Goal: Transaction & Acquisition: Purchase product/service

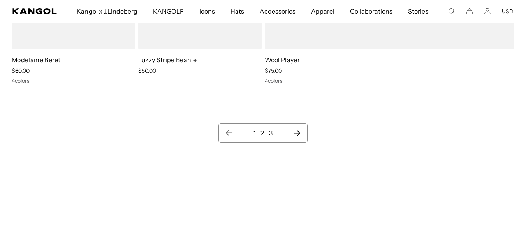
scroll to position [0, 160]
click at [299, 136] on icon "Next page" at bounding box center [297, 133] width 8 height 8
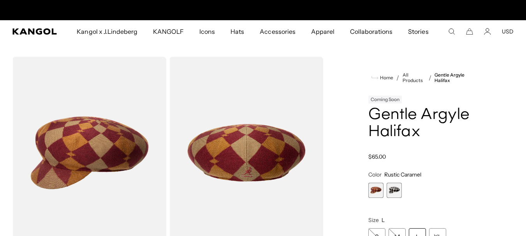
click at [398, 186] on span "2 of 2" at bounding box center [394, 190] width 15 height 15
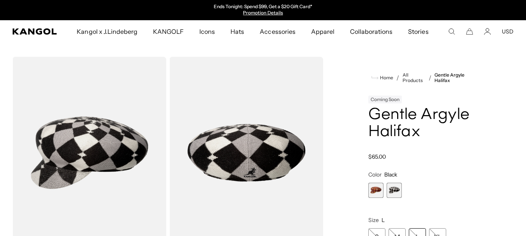
click at [375, 191] on span "1 of 2" at bounding box center [375, 190] width 15 height 15
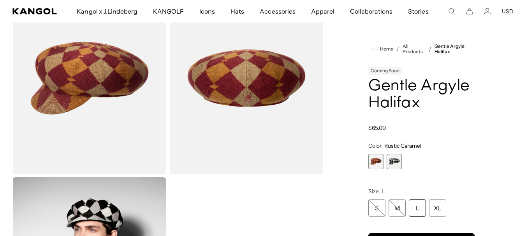
scroll to position [117, 0]
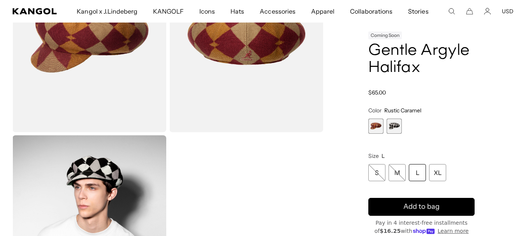
click at [397, 128] on span "2 of 2" at bounding box center [394, 126] width 15 height 15
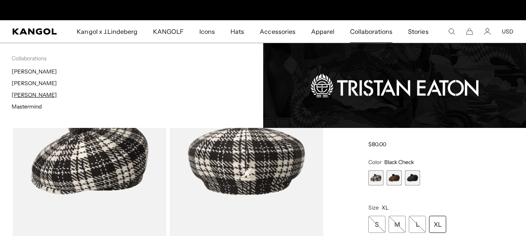
scroll to position [0, 160]
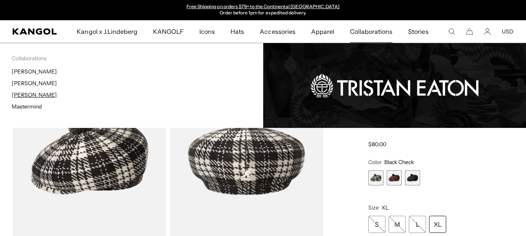
click at [42, 95] on link "[PERSON_NAME]" at bounding box center [34, 95] width 45 height 7
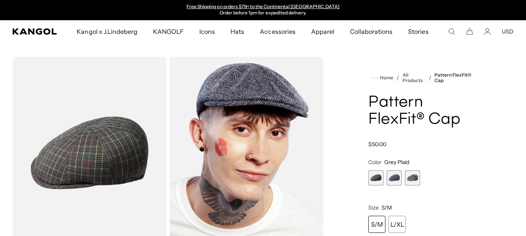
click at [411, 180] on span "3 of 3" at bounding box center [412, 178] width 15 height 15
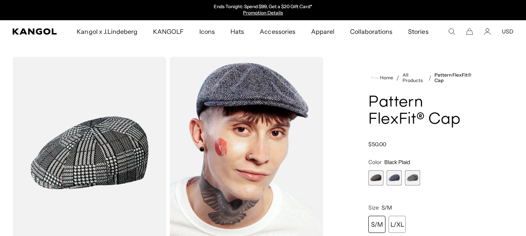
click at [395, 176] on span "2 of 3" at bounding box center [394, 178] width 15 height 15
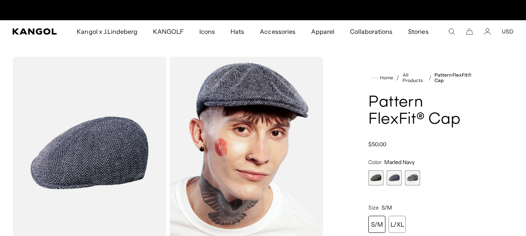
scroll to position [0, 160]
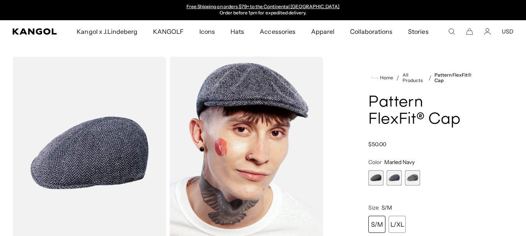
click at [371, 178] on span "1 of 3" at bounding box center [375, 178] width 15 height 15
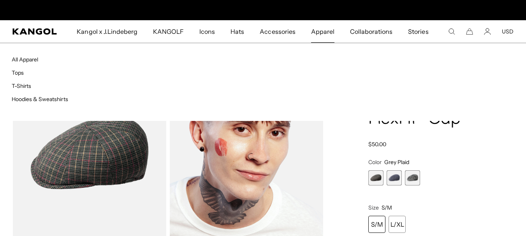
scroll to position [0, 160]
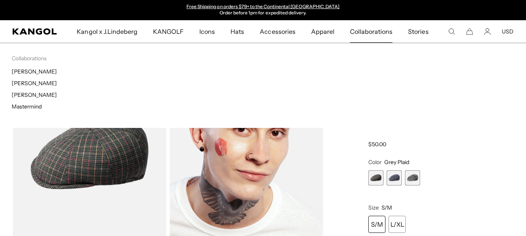
click at [354, 33] on span "Collaborations" at bounding box center [371, 31] width 42 height 23
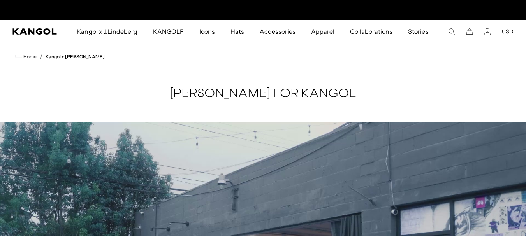
scroll to position [0, 160]
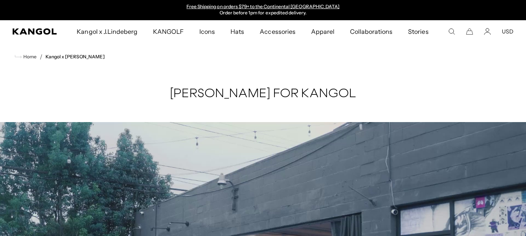
click at [373, 31] on span "Collaborations" at bounding box center [371, 31] width 42 height 23
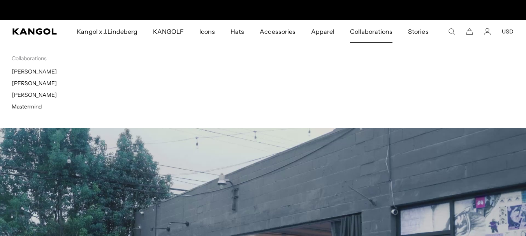
scroll to position [0, 160]
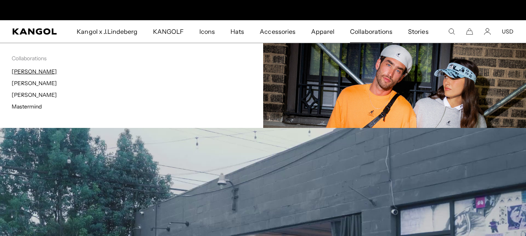
click at [16, 70] on link "[PERSON_NAME]" at bounding box center [34, 71] width 45 height 7
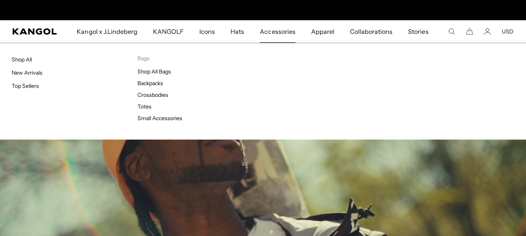
scroll to position [0, 160]
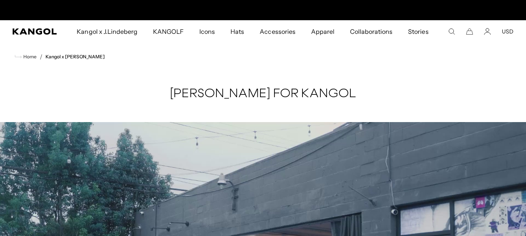
scroll to position [0, 160]
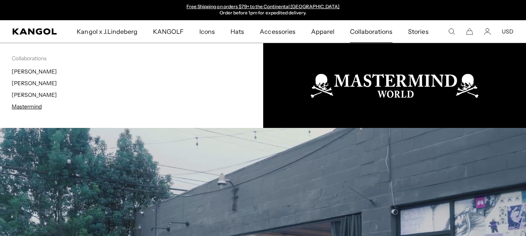
click at [21, 105] on link "Mastermind" at bounding box center [27, 106] width 30 height 7
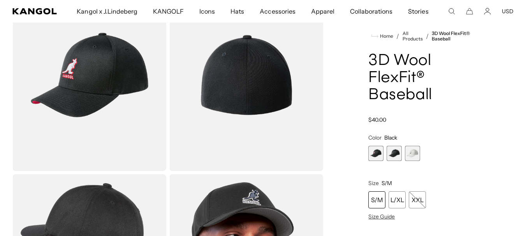
click at [396, 154] on span "2 of 3" at bounding box center [394, 153] width 15 height 15
click at [372, 156] on span "1 of 3" at bounding box center [375, 153] width 15 height 15
click at [417, 161] on span "3 of 3" at bounding box center [412, 153] width 15 height 15
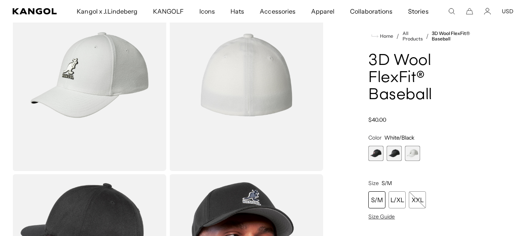
click at [374, 153] on span "1 of 3" at bounding box center [375, 153] width 15 height 15
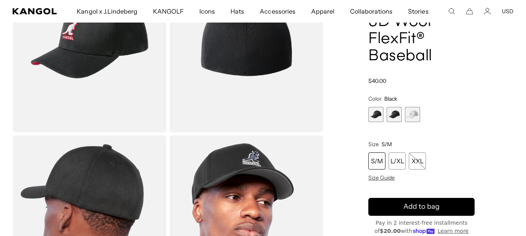
scroll to position [0, 160]
click at [391, 120] on span "2 of 3" at bounding box center [394, 114] width 15 height 15
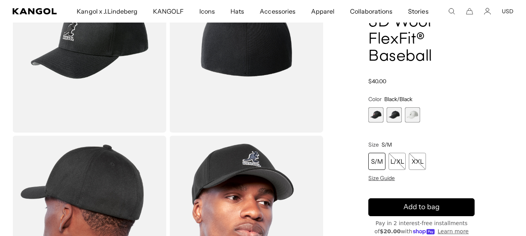
scroll to position [117, 0]
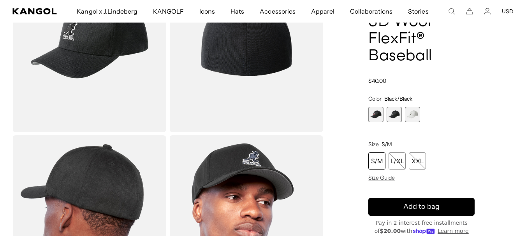
click at [369, 114] on span "1 of 3" at bounding box center [375, 114] width 15 height 15
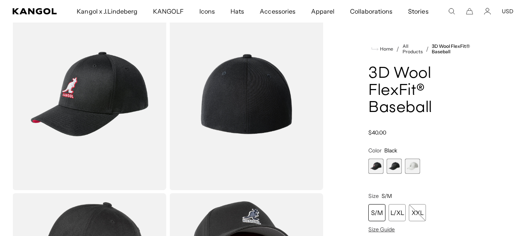
scroll to position [39, 0]
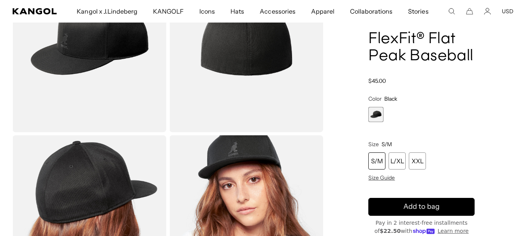
scroll to position [0, 160]
click at [396, 157] on div "L/XL" at bounding box center [397, 161] width 17 height 17
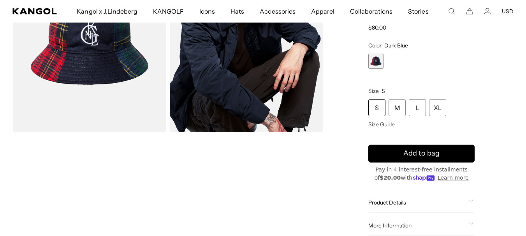
scroll to position [0, 160]
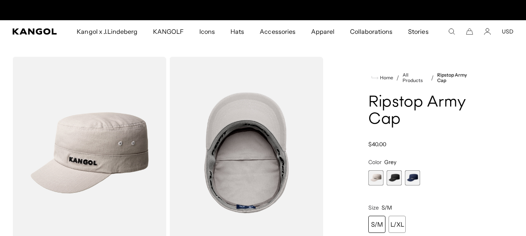
scroll to position [0, 160]
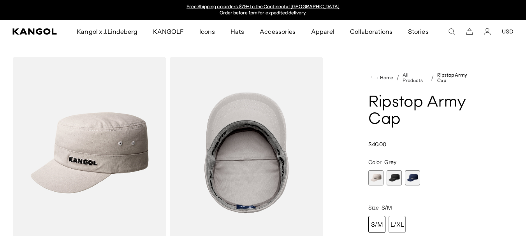
click at [398, 178] on span "2 of 3" at bounding box center [394, 178] width 15 height 15
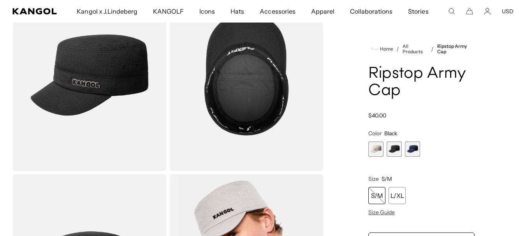
scroll to position [0, 160]
click at [409, 147] on span "3 of 3" at bounding box center [412, 149] width 15 height 15
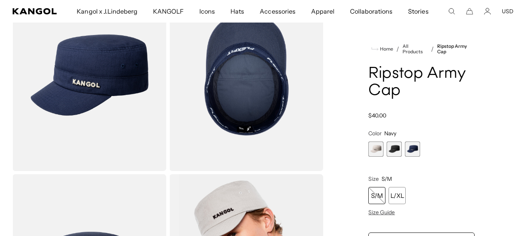
click at [374, 150] on span "1 of 3" at bounding box center [375, 149] width 15 height 15
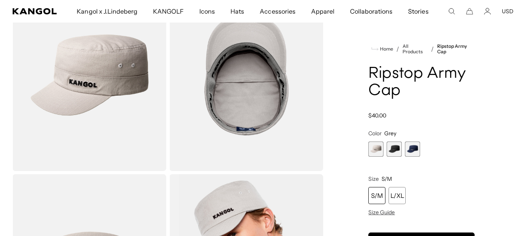
scroll to position [0, 160]
click at [393, 153] on span "2 of 3" at bounding box center [394, 149] width 15 height 15
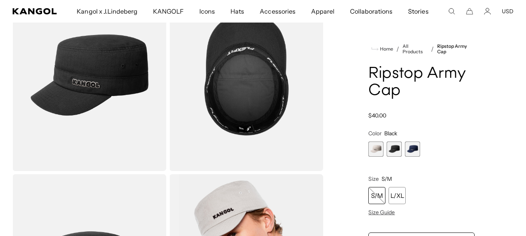
click at [415, 151] on span "3 of 3" at bounding box center [412, 149] width 15 height 15
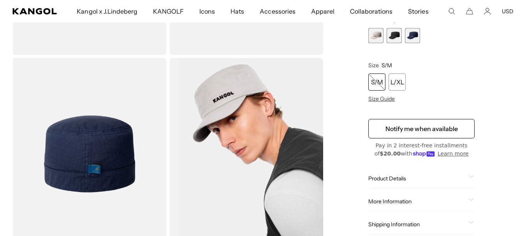
scroll to position [117, 0]
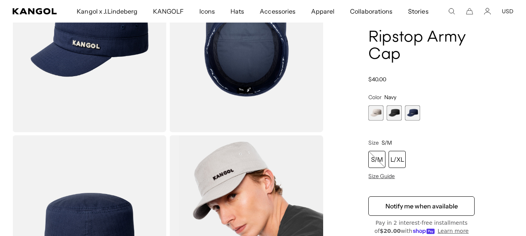
click at [396, 160] on div "L/XL" at bounding box center [397, 159] width 17 height 17
